Goal: Task Accomplishment & Management: Use online tool/utility

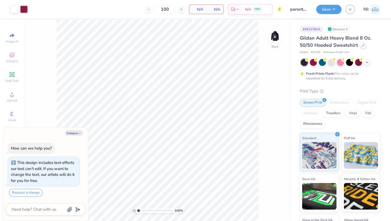
type textarea "x"
type input "1.08"
type textarea "x"
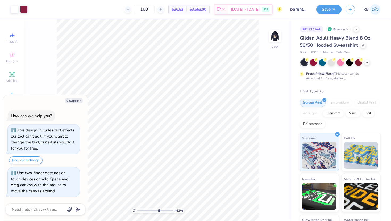
drag, startPoint x: 138, startPoint y: 212, endPoint x: 158, endPoint y: 212, distance: 19.7
type input "6.57"
click at [158, 212] on input "range" at bounding box center [155, 211] width 36 height 5
click at [269, 206] on icon at bounding box center [266, 206] width 5 height 5
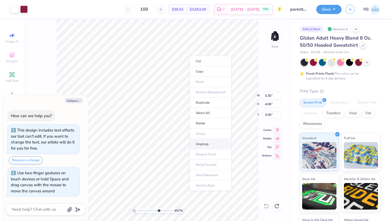
click at [210, 143] on li "Ungroup" at bounding box center [211, 144] width 42 height 10
type textarea "x"
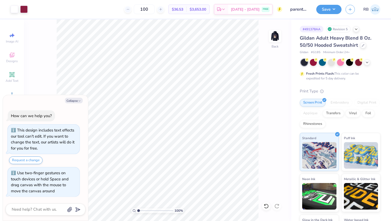
type input "1"
click at [131, 210] on div "100 %" at bounding box center [158, 120] width 202 height 202
type textarea "x"
click at [268, 115] on input "4.44" at bounding box center [271, 114] width 19 height 7
type input "4"
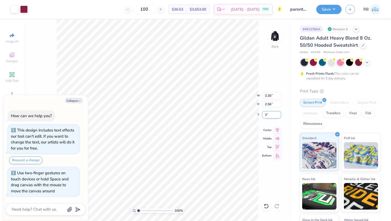
type input "3"
type textarea "x"
type input "3.00"
click at [73, 102] on button "Collapse" at bounding box center [74, 101] width 18 height 6
type textarea "x"
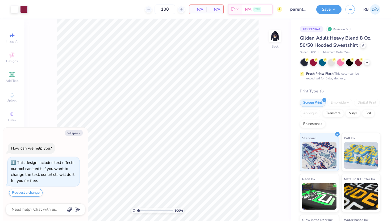
type textarea "x"
drag, startPoint x: 139, startPoint y: 210, endPoint x: 156, endPoint y: 210, distance: 17.3
type input "6.09"
click at [156, 210] on input "range" at bounding box center [155, 211] width 36 height 5
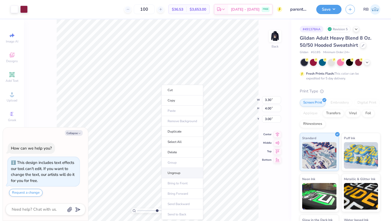
click at [174, 171] on li "Ungroup" at bounding box center [182, 173] width 42 height 10
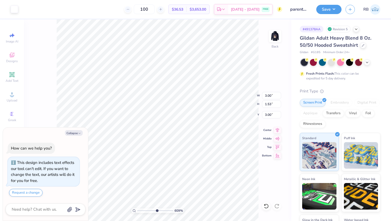
type textarea "x"
type input "1"
drag, startPoint x: 157, startPoint y: 212, endPoint x: 135, endPoint y: 212, distance: 21.8
click at [135, 212] on div "100 %" at bounding box center [157, 211] width 53 height 5
type textarea "x"
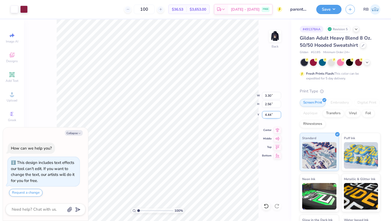
click at [267, 116] on input "4.44" at bounding box center [271, 114] width 19 height 7
type input "3"
type textarea "x"
type input "3.00"
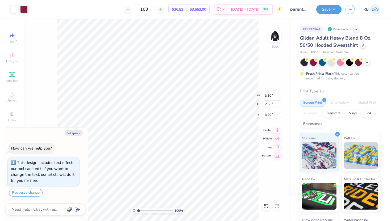
click at [259, 128] on div "100 % Back W 3.30 3.30 " H 2.56 2.56 " Y 3.00 3.00 " Center Middle Top Bottom" at bounding box center [157, 120] width 267 height 202
click at [325, 11] on button "Save" at bounding box center [328, 8] width 25 height 9
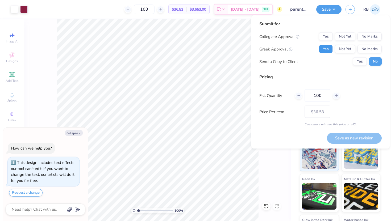
click at [332, 48] on button "Yes" at bounding box center [326, 49] width 14 height 9
click at [368, 39] on button "No Marks" at bounding box center [370, 36] width 24 height 9
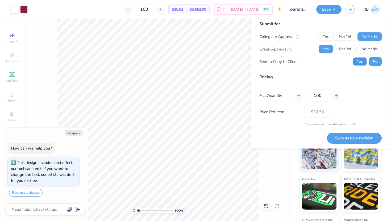
click at [365, 59] on button "Yes" at bounding box center [360, 61] width 14 height 9
type textarea "x"
click at [352, 140] on button "Save as new revision" at bounding box center [354, 138] width 55 height 11
type input "$36.53"
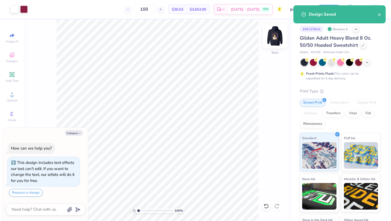
click at [272, 37] on img at bounding box center [274, 36] width 21 height 21
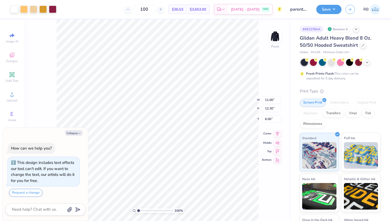
click at [275, 133] on icon at bounding box center [277, 134] width 7 height 6
type textarea "x"
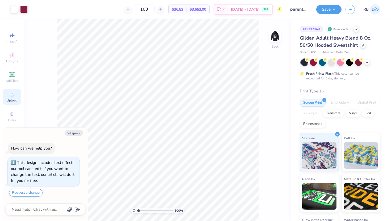
click at [11, 99] on span "Upload" at bounding box center [12, 100] width 11 height 4
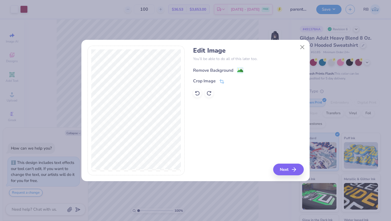
click at [214, 69] on div "Remove Background" at bounding box center [213, 70] width 40 height 6
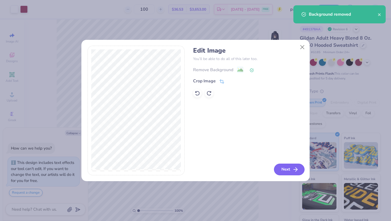
click at [283, 168] on button "Next" at bounding box center [289, 170] width 31 height 12
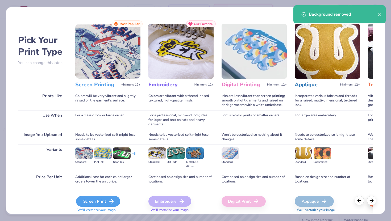
click at [102, 201] on div "Screen Print" at bounding box center [98, 201] width 44 height 11
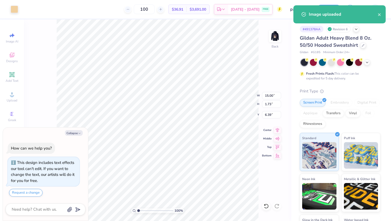
type textarea "x"
type input "3.30"
type input "2.56"
type input "3.00"
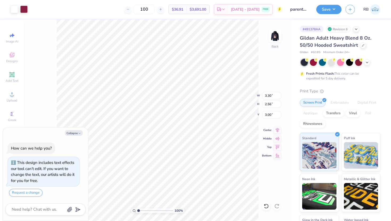
type textarea "x"
type input "15.00"
type input "1.73"
type input "6.39"
click at [266, 95] on input "15.00" at bounding box center [271, 95] width 19 height 7
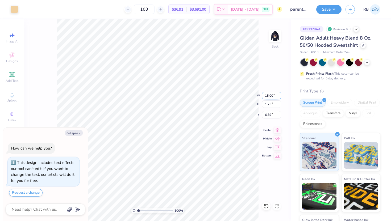
click at [266, 95] on input "15.00" at bounding box center [271, 95] width 19 height 7
type input "3.3"
type textarea "x"
type input "3.30"
type input "0.38"
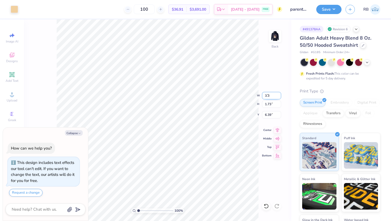
type input "7.06"
type textarea "x"
type input "5.79"
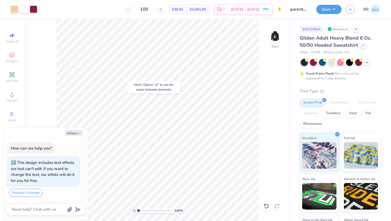
type textarea "x"
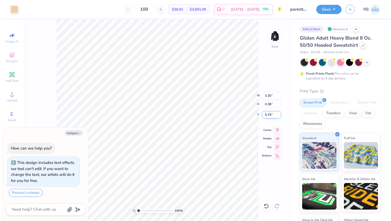
click at [271, 115] on input "5.79" at bounding box center [271, 114] width 19 height 7
type input "5.77"
type textarea "x"
click at [271, 97] on input "3.30" at bounding box center [271, 95] width 19 height 7
type input "3.25"
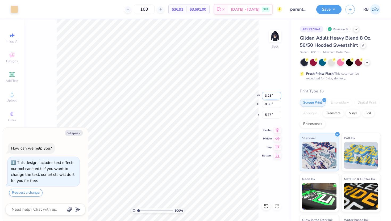
type textarea "x"
type input "0.37"
type textarea "x"
type input "5.80"
type textarea "x"
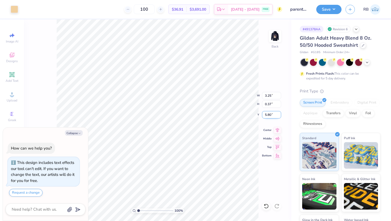
click at [271, 114] on input "5.80" at bounding box center [271, 114] width 19 height 7
type input "5.77"
type textarea "x"
click at [271, 116] on input "5.77" at bounding box center [271, 114] width 19 height 7
type input "5.75"
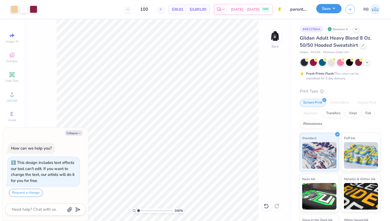
click at [327, 12] on button "Save" at bounding box center [328, 8] width 25 height 9
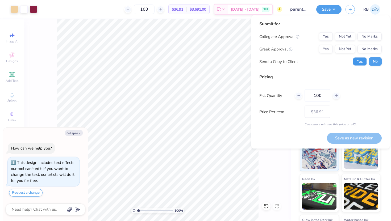
click at [361, 61] on button "Yes" at bounding box center [360, 61] width 14 height 9
type textarea "x"
click at [328, 51] on button "Yes" at bounding box center [326, 49] width 14 height 9
click at [384, 43] on div "Submit for Collegiate Approval Yes Not Yet No Marks Greek Approval Yes Not Yet …" at bounding box center [320, 82] width 138 height 134
click at [375, 41] on div "Collegiate Approval Yes Not Yet No Marks Greek Approval Yes Not Yet No Marks Se…" at bounding box center [320, 49] width 122 height 34
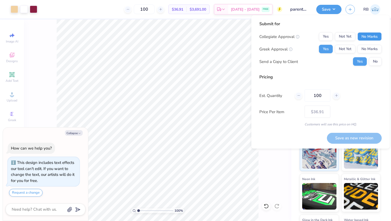
click at [373, 39] on button "No Marks" at bounding box center [370, 36] width 24 height 9
click at [362, 140] on button "Save as new revision" at bounding box center [354, 138] width 55 height 11
type input "$36.91"
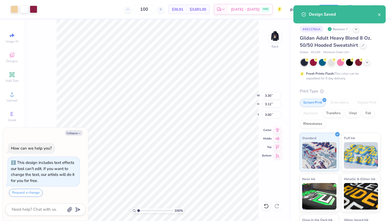
type textarea "x"
